Goal: Entertainment & Leisure: Consume media (video, audio)

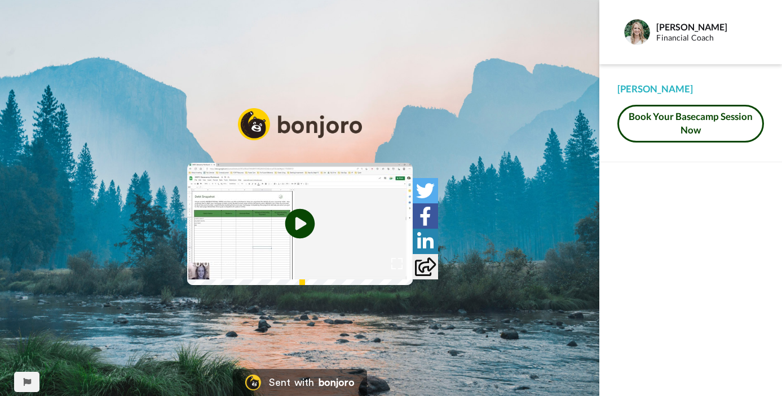
click at [300, 221] on icon "Play/Pause" at bounding box center [300, 224] width 30 height 54
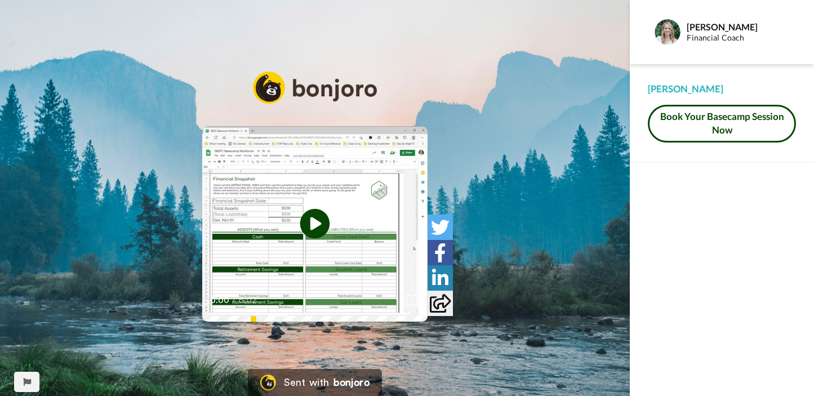
click at [317, 230] on icon at bounding box center [315, 224] width 30 height 30
click at [202, 258] on video at bounding box center [314, 224] width 225 height 196
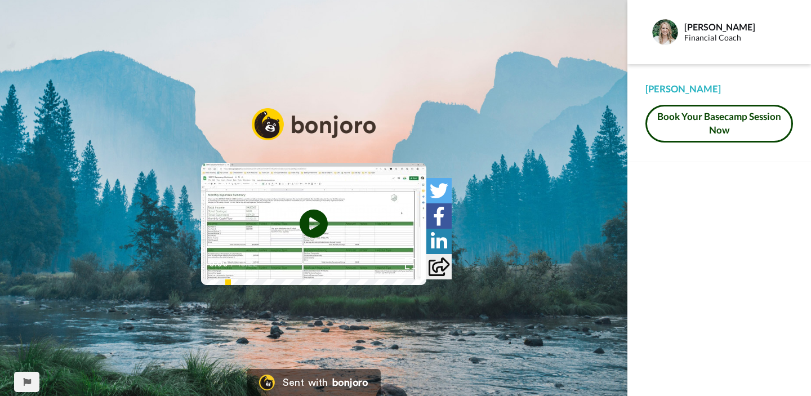
click at [253, 237] on video at bounding box center [313, 224] width 225 height 122
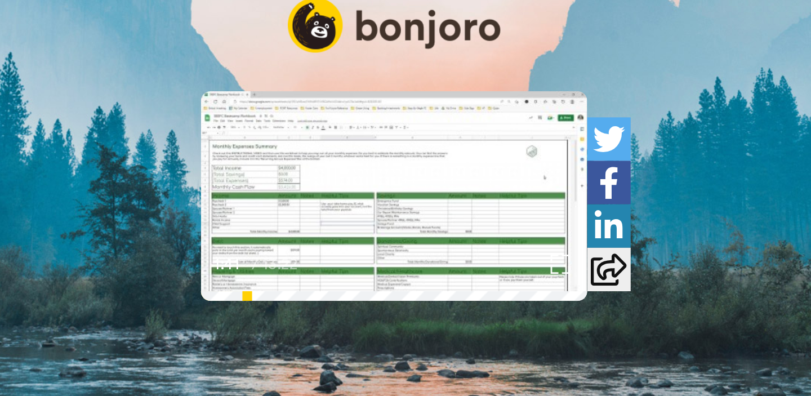
click at [240, 285] on video at bounding box center [313, 224] width 225 height 122
click at [312, 220] on icon "Play/Pause" at bounding box center [314, 224] width 30 height 54
